Goal: Task Accomplishment & Management: Complete application form

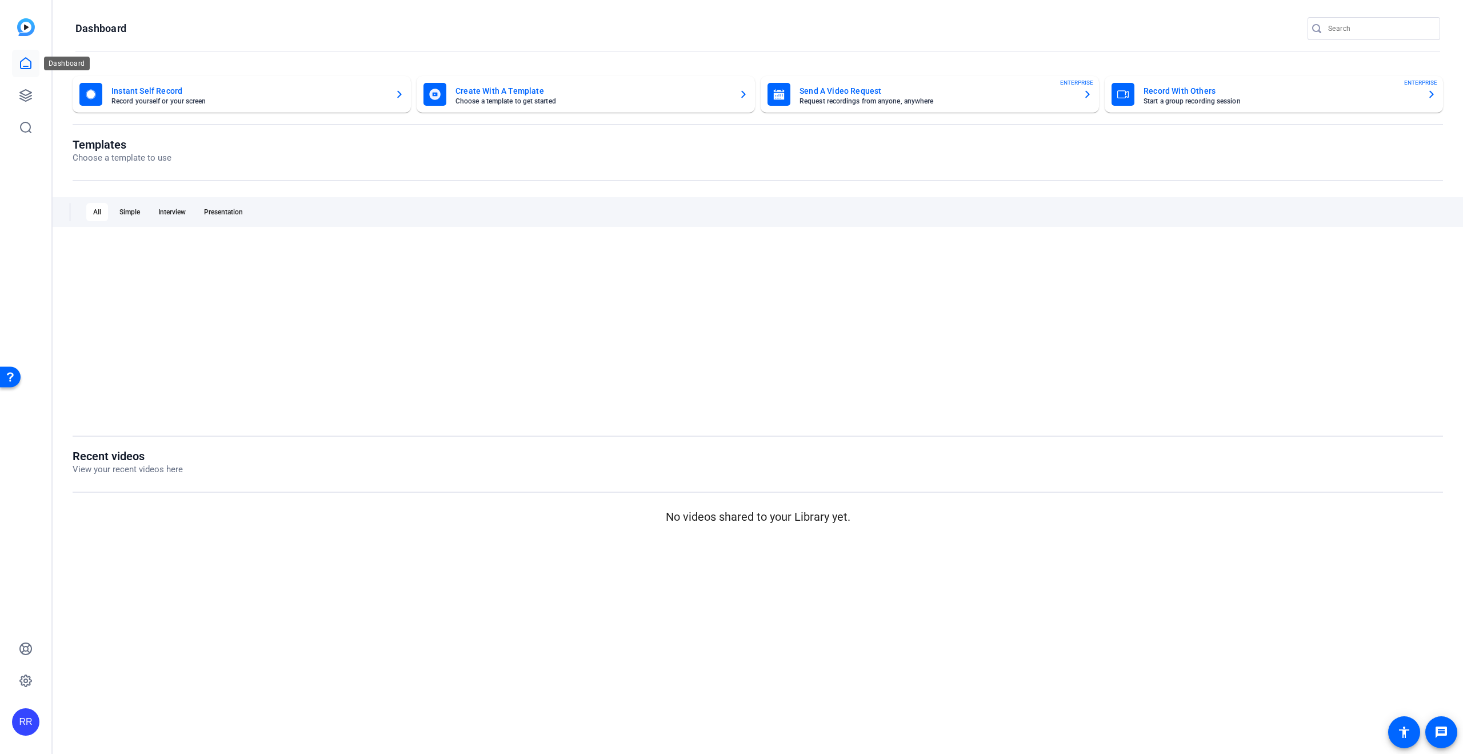
click at [29, 75] on link at bounding box center [25, 63] width 27 height 27
click at [18, 24] on img at bounding box center [26, 27] width 18 height 18
click at [23, 25] on img at bounding box center [26, 27] width 18 height 18
click at [19, 66] on icon at bounding box center [26, 64] width 14 height 14
click at [19, 94] on icon at bounding box center [26, 96] width 14 height 14
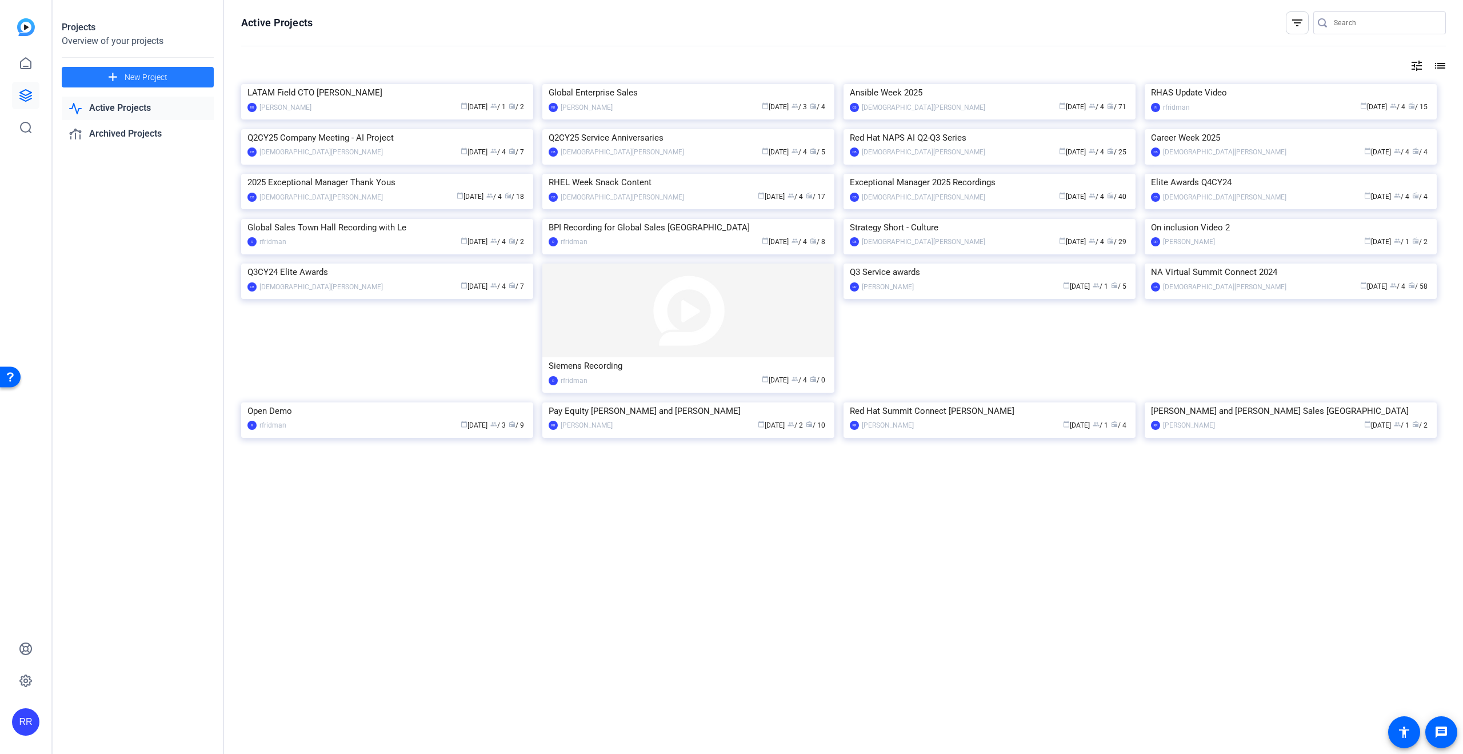
click at [127, 75] on span "New Project" at bounding box center [146, 77] width 43 height 12
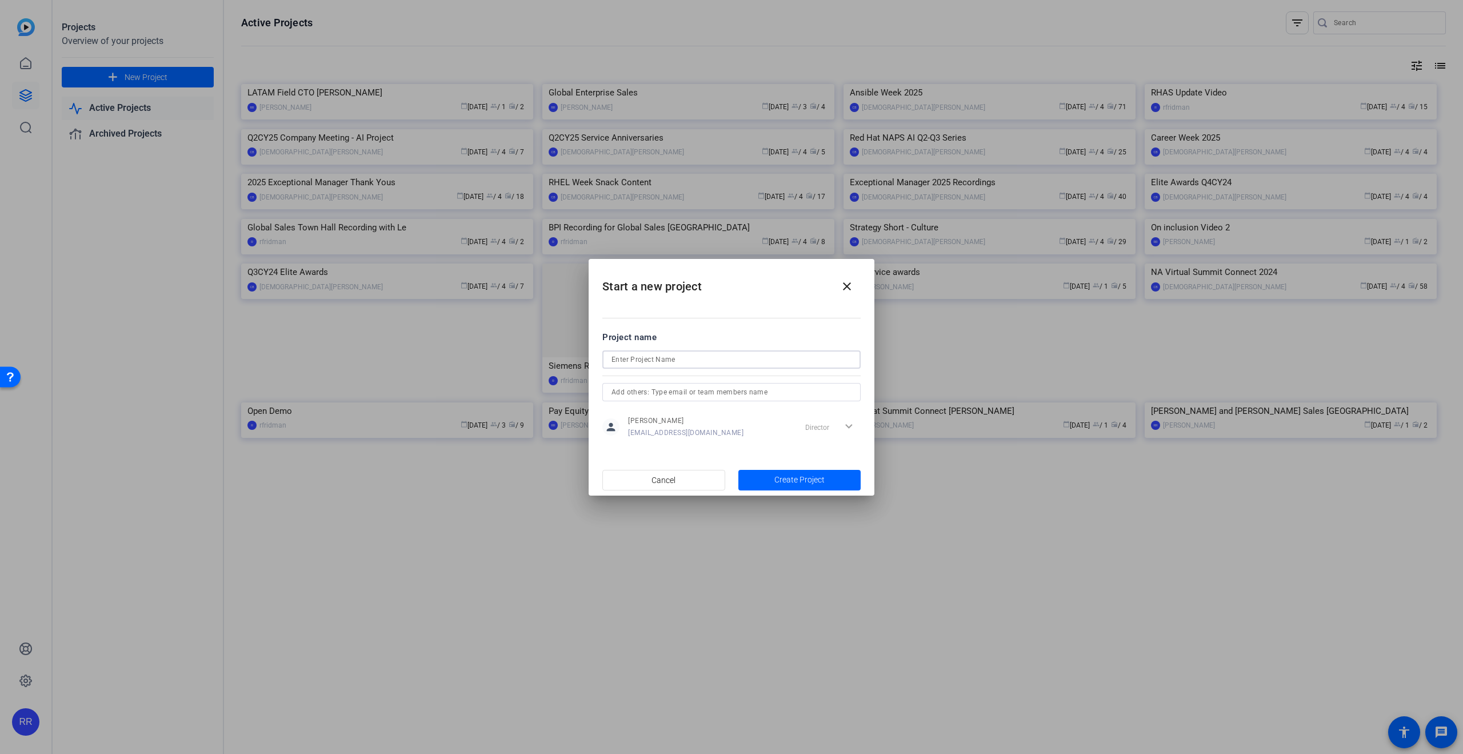
click at [639, 355] on input at bounding box center [731, 360] width 240 height 14
type input "Microsoft Ignite Showcase"
click at [821, 486] on span "button" at bounding box center [799, 479] width 123 height 27
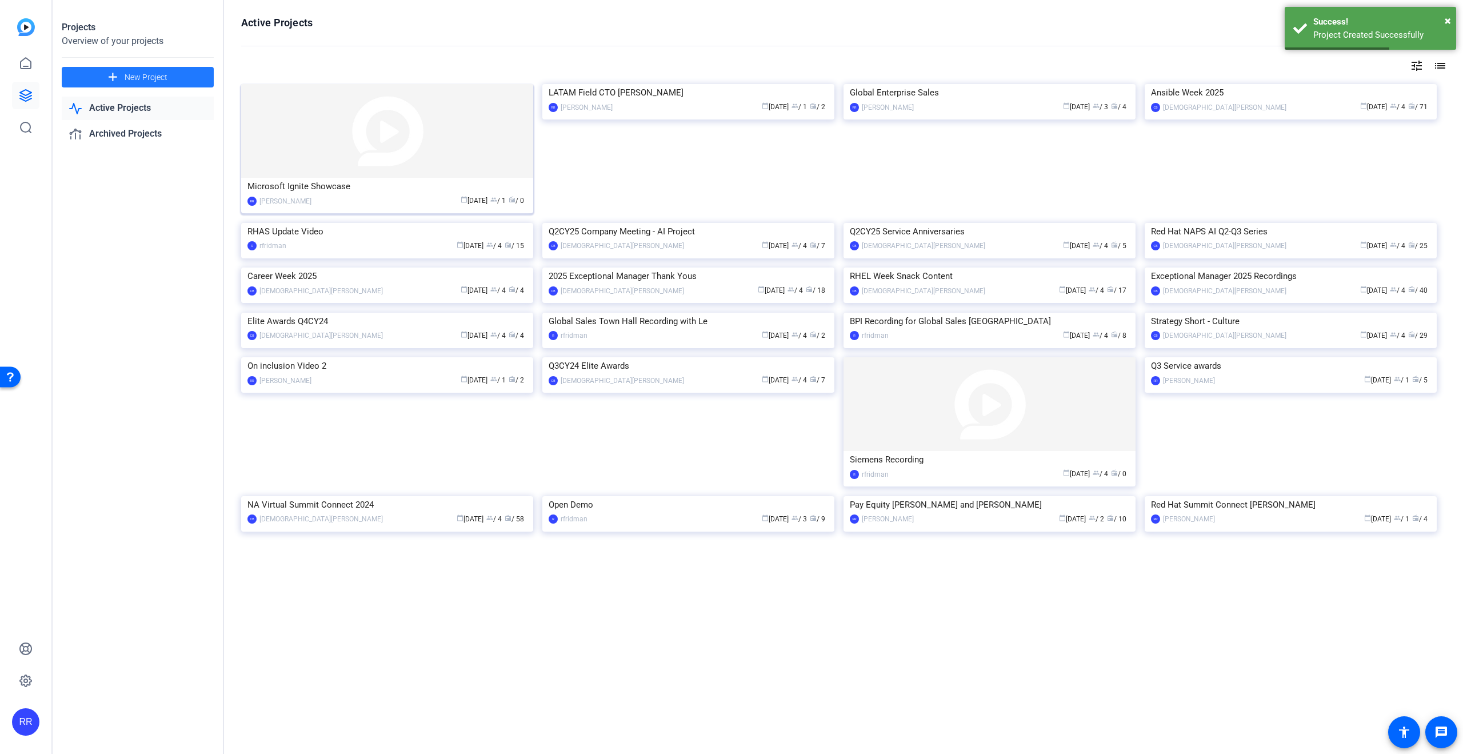
click at [297, 145] on img at bounding box center [387, 131] width 292 height 94
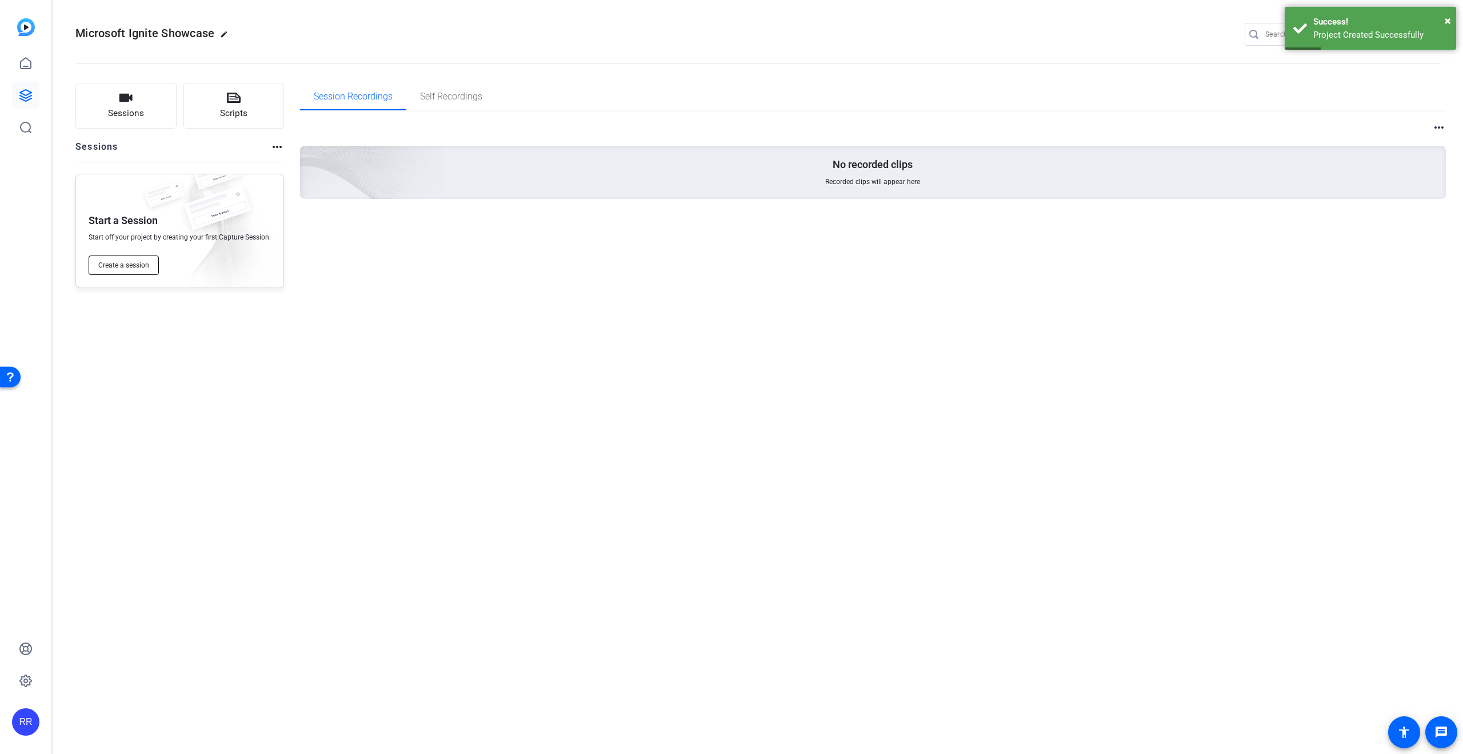
click at [122, 267] on span "Create a session" at bounding box center [123, 265] width 51 height 9
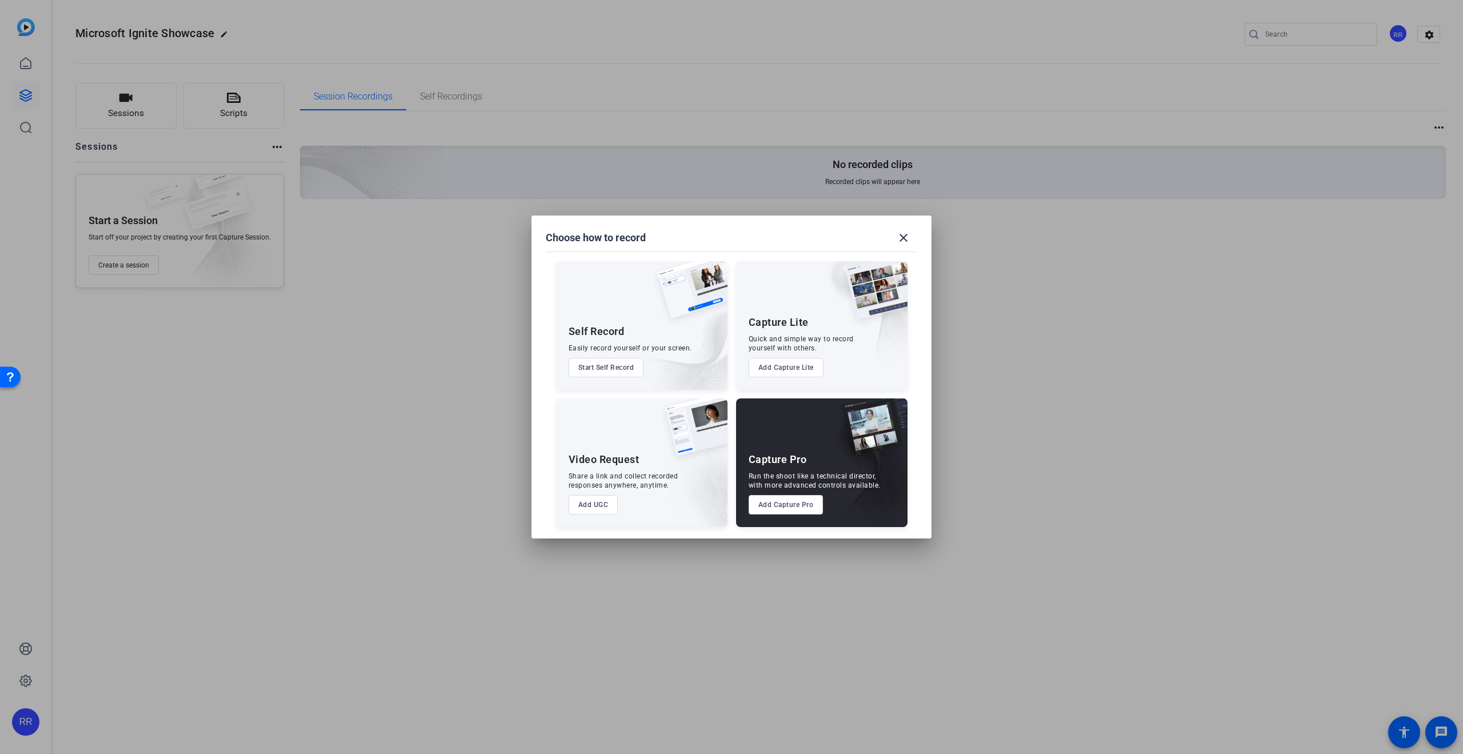
click at [821, 453] on div "Capture Pro Run the shoot like a technical director, with more advanced control…" at bounding box center [821, 462] width 171 height 129
click at [806, 511] on button "Add Capture Pro" at bounding box center [786, 504] width 75 height 19
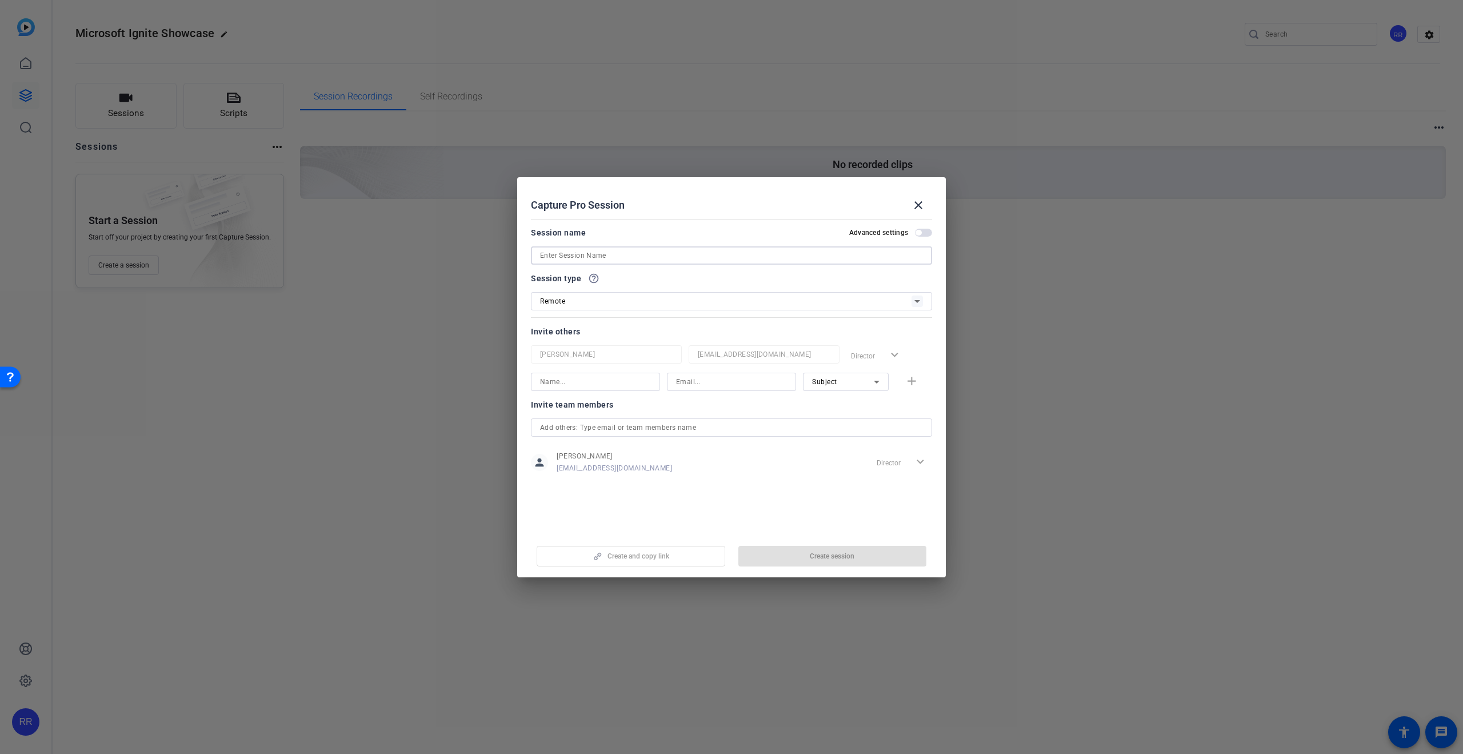
click at [590, 257] on input at bounding box center [731, 256] width 383 height 14
type input "I"
type input "M"
type input "Microsoft ignite Showcase"
click at [709, 377] on input at bounding box center [731, 382] width 111 height 14
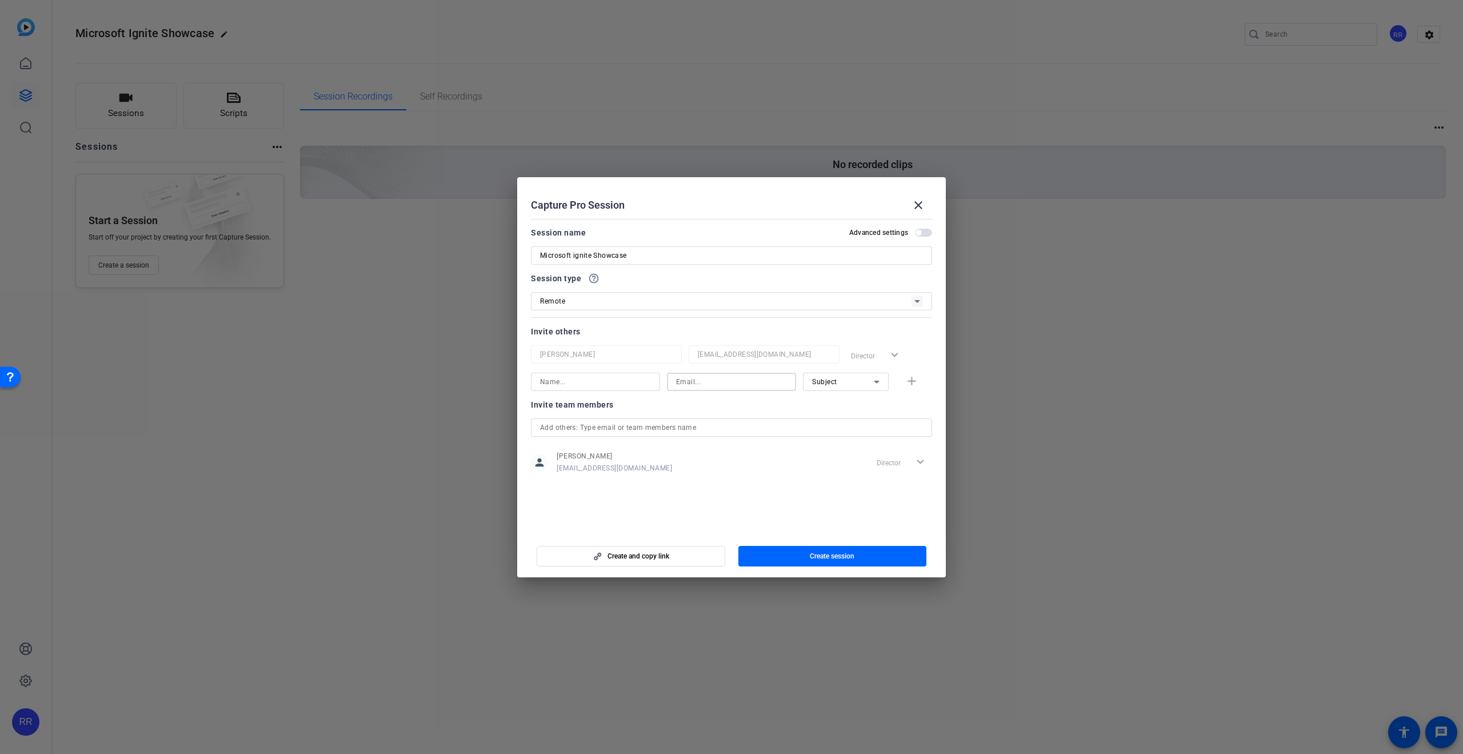
paste input "[EMAIL_ADDRESS][DOMAIN_NAME]"
type input "[EMAIL_ADDRESS][DOMAIN_NAME]"
click at [586, 383] on input at bounding box center [595, 382] width 111 height 14
click at [589, 381] on input at bounding box center [595, 382] width 111 height 14
type input "[PERSON_NAME]"
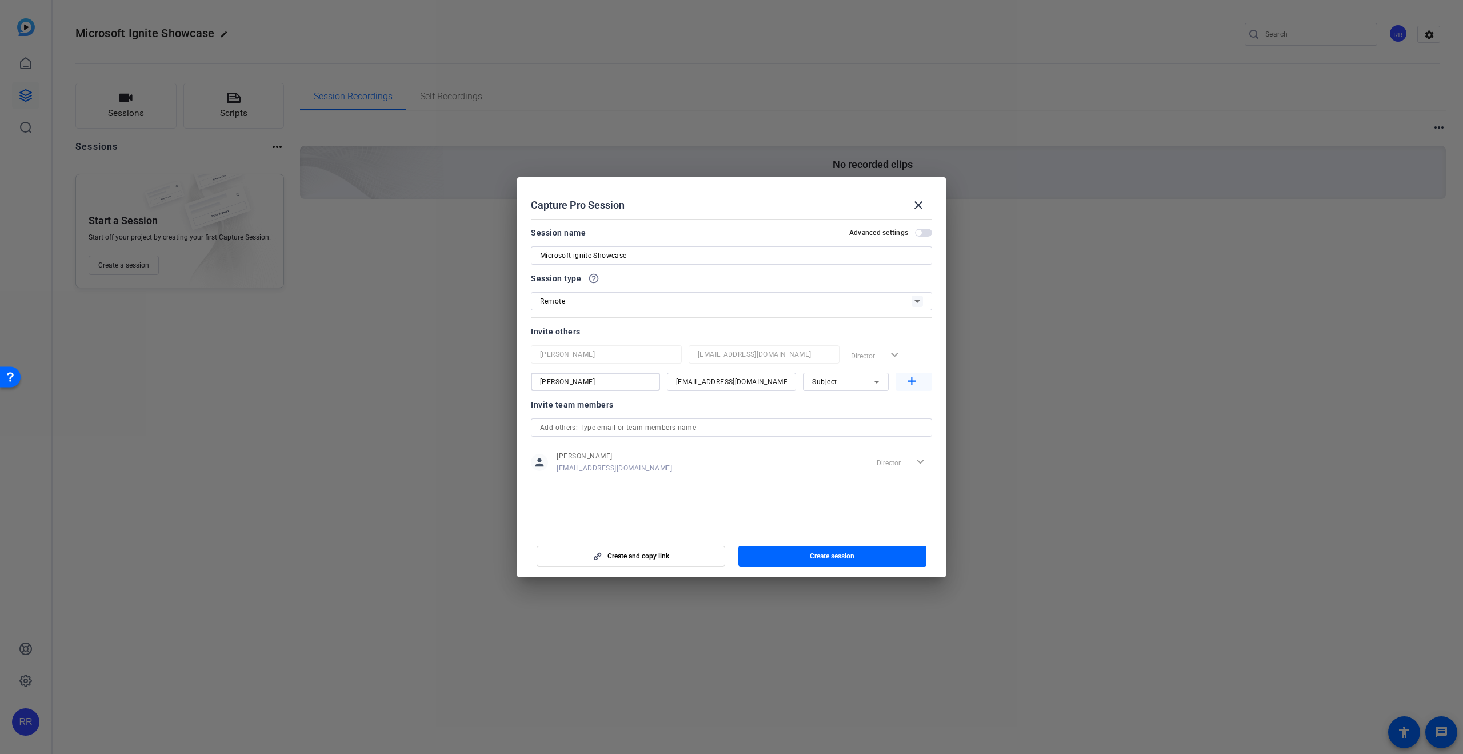
click at [918, 379] on span "button" at bounding box center [913, 381] width 37 height 27
click at [819, 416] on div "Subject" at bounding box center [845, 409] width 67 height 18
click at [818, 451] on span "Watcher" at bounding box center [825, 450] width 27 height 14
click at [557, 414] on input at bounding box center [595, 409] width 111 height 14
click at [718, 410] on input at bounding box center [731, 409] width 111 height 14
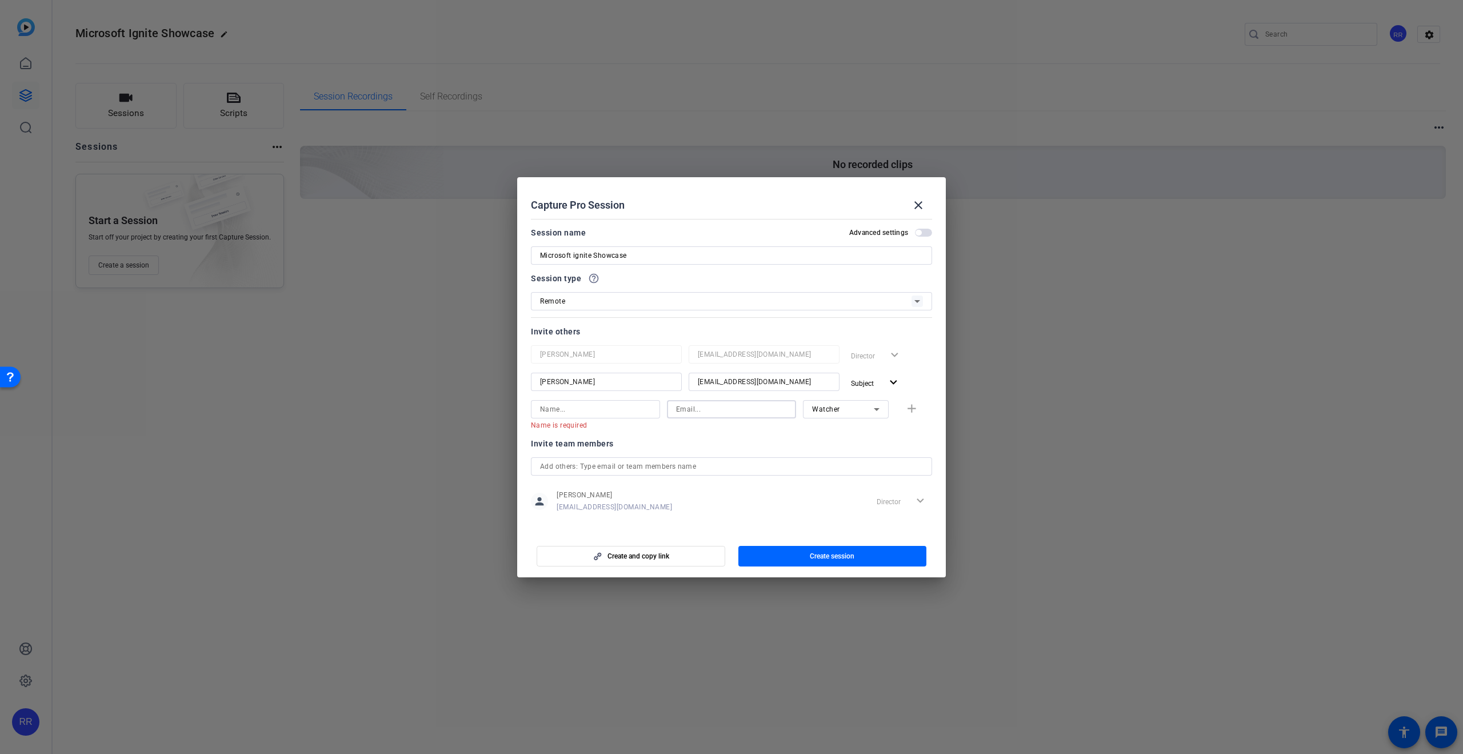
paste input "[EMAIL_ADDRESS][DOMAIN_NAME]"
type input "[EMAIL_ADDRESS][DOMAIN_NAME]"
click at [572, 410] on input at bounding box center [595, 409] width 111 height 14
type input "[PERSON_NAME]"
click at [811, 555] on span "Create session" at bounding box center [832, 555] width 45 height 9
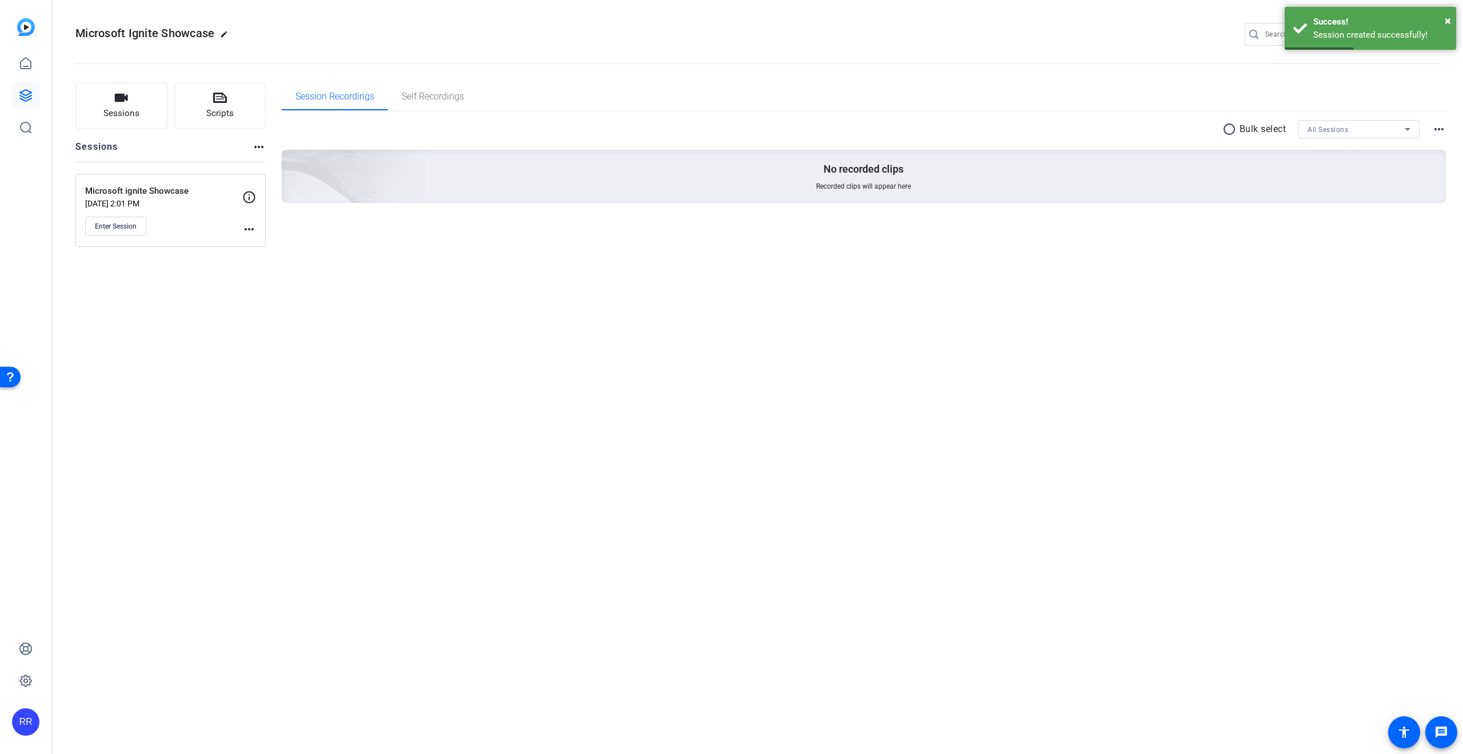
click at [251, 230] on mat-icon "more_horiz" at bounding box center [249, 229] width 14 height 14
click at [260, 245] on span "Edit Session" at bounding box center [277, 246] width 52 height 14
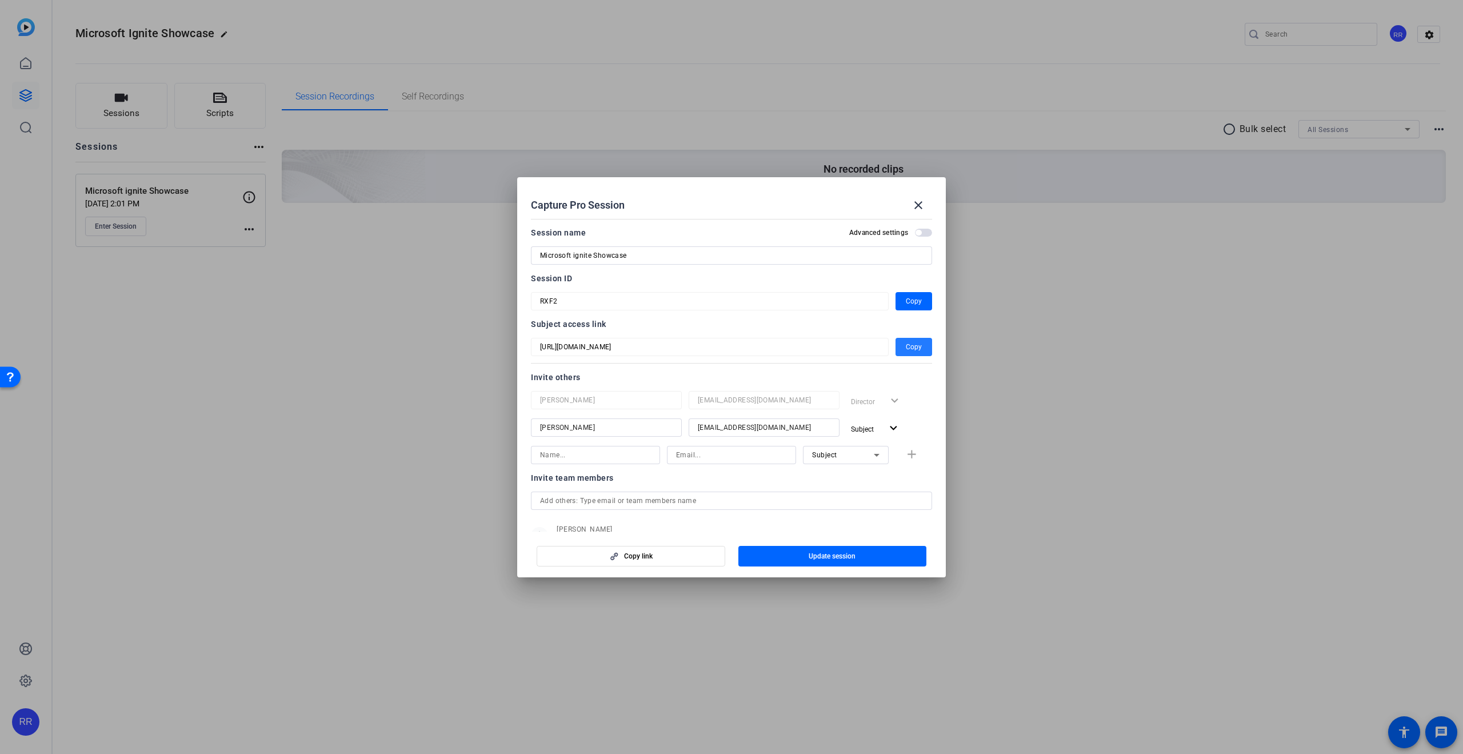
click at [909, 346] on span "Copy" at bounding box center [914, 347] width 16 height 14
click at [922, 205] on mat-icon "close" at bounding box center [918, 205] width 14 height 14
